Goal: Task Accomplishment & Management: Complete application form

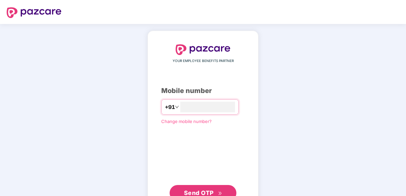
type input "**********"
click at [204, 188] on button "Send OTP" at bounding box center [203, 193] width 67 height 16
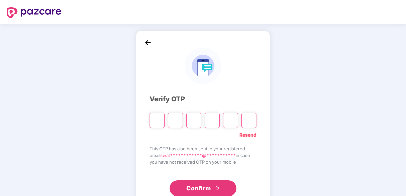
type input "*"
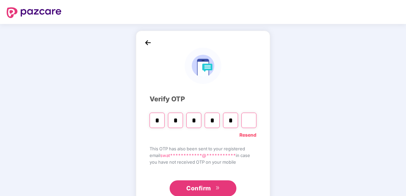
type input "*"
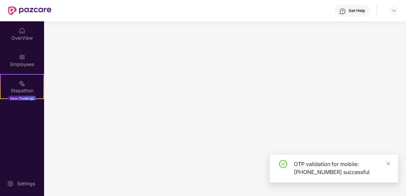
click at [204, 188] on main at bounding box center [225, 108] width 362 height 175
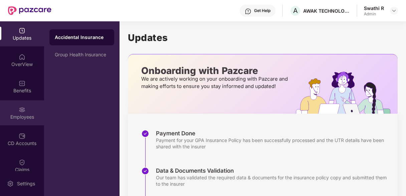
click at [20, 107] on img at bounding box center [22, 110] width 7 height 7
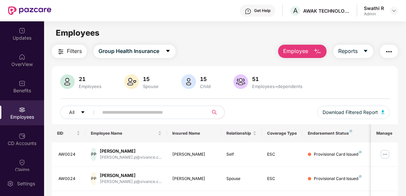
click at [91, 82] on div "21" at bounding box center [89, 79] width 25 height 7
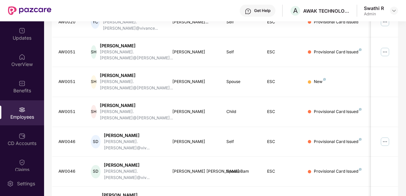
scroll to position [218, 0]
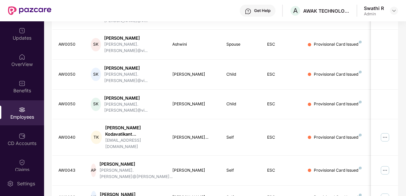
scroll to position [212, 0]
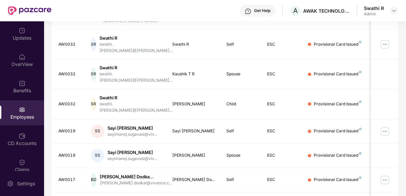
scroll to position [224, 0]
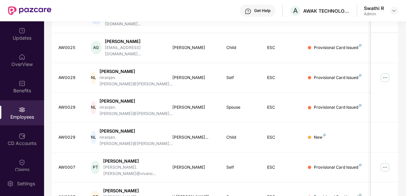
scroll to position [218, 0]
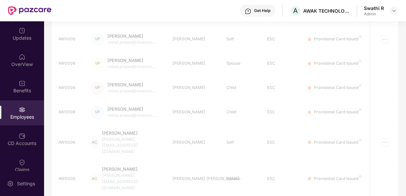
scroll to position [212, 0]
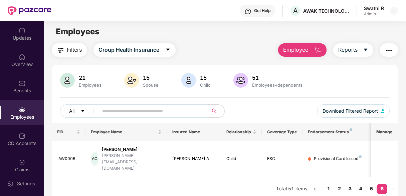
scroll to position [0, 0]
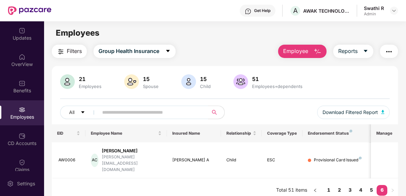
click at [314, 51] on img "button" at bounding box center [318, 52] width 8 height 8
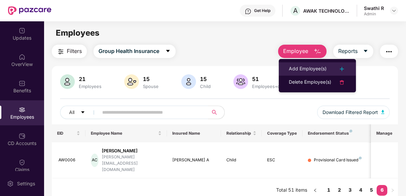
click at [322, 67] on div "Add Employee(s)" at bounding box center [308, 69] width 38 height 8
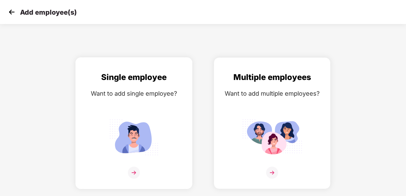
click at [136, 174] on img at bounding box center [134, 173] width 12 height 12
